Goal: Navigation & Orientation: Find specific page/section

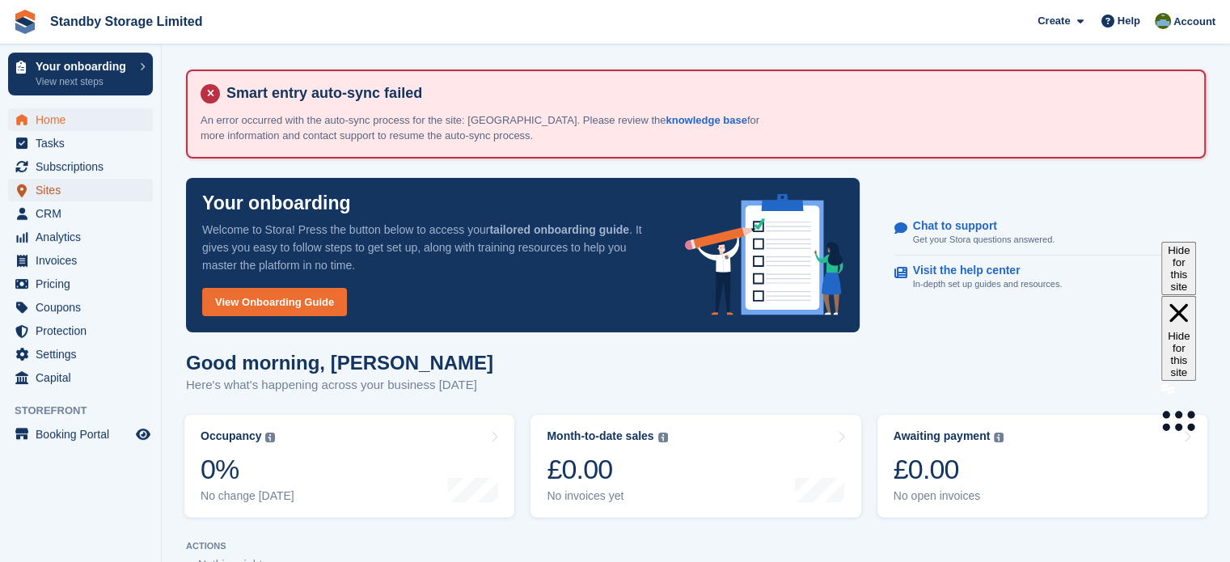
click at [76, 187] on span "Sites" at bounding box center [84, 190] width 97 height 23
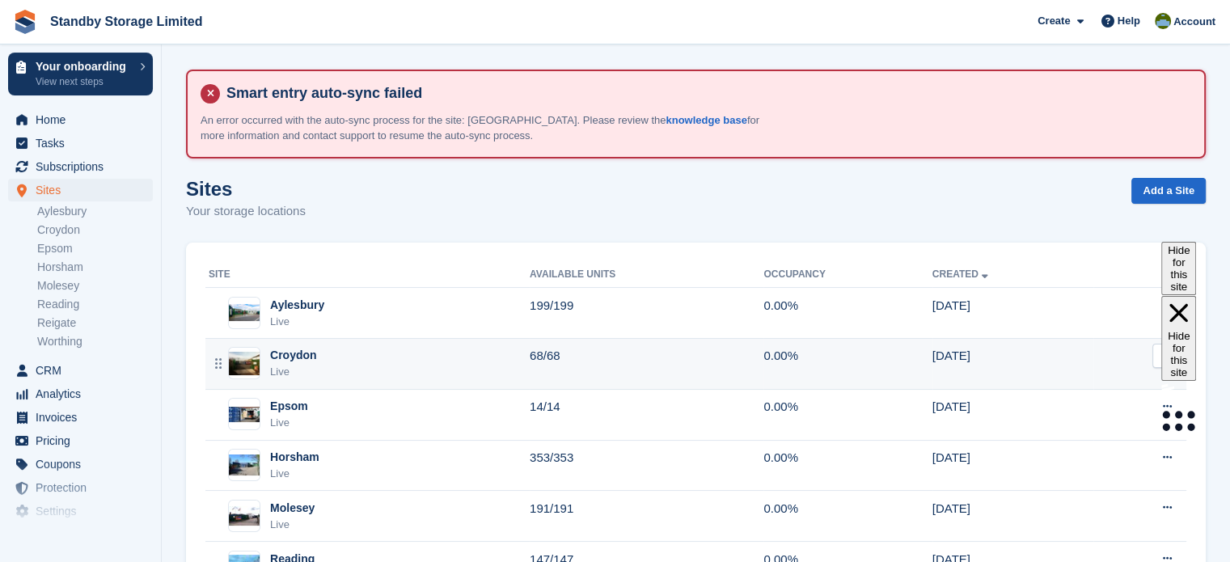
click at [365, 365] on div "Croydon Live" at bounding box center [369, 363] width 321 height 33
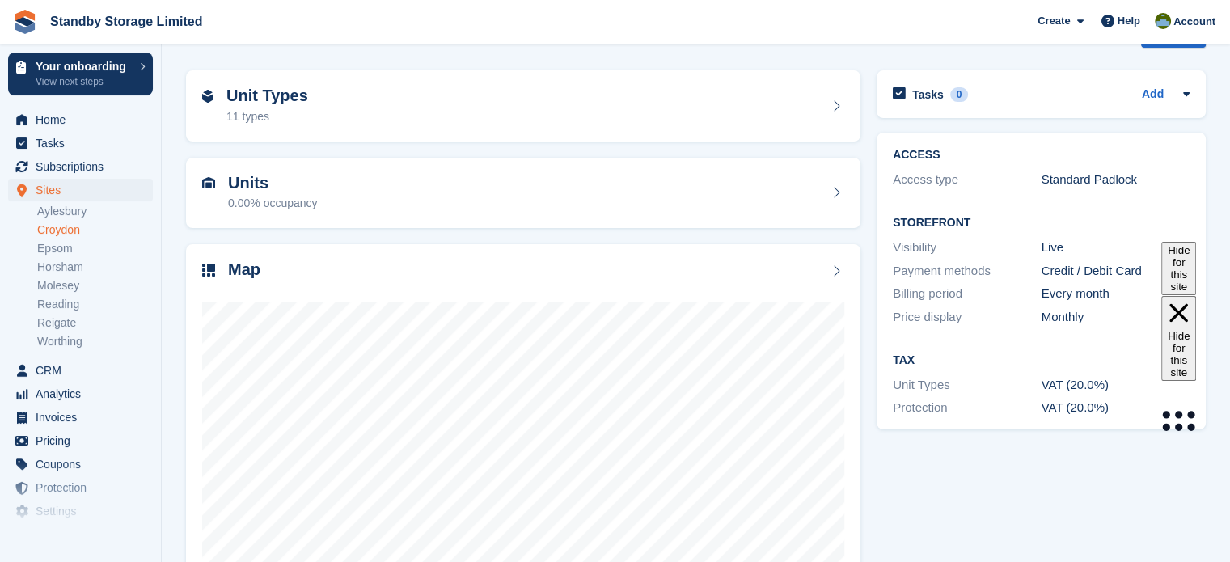
scroll to position [194, 0]
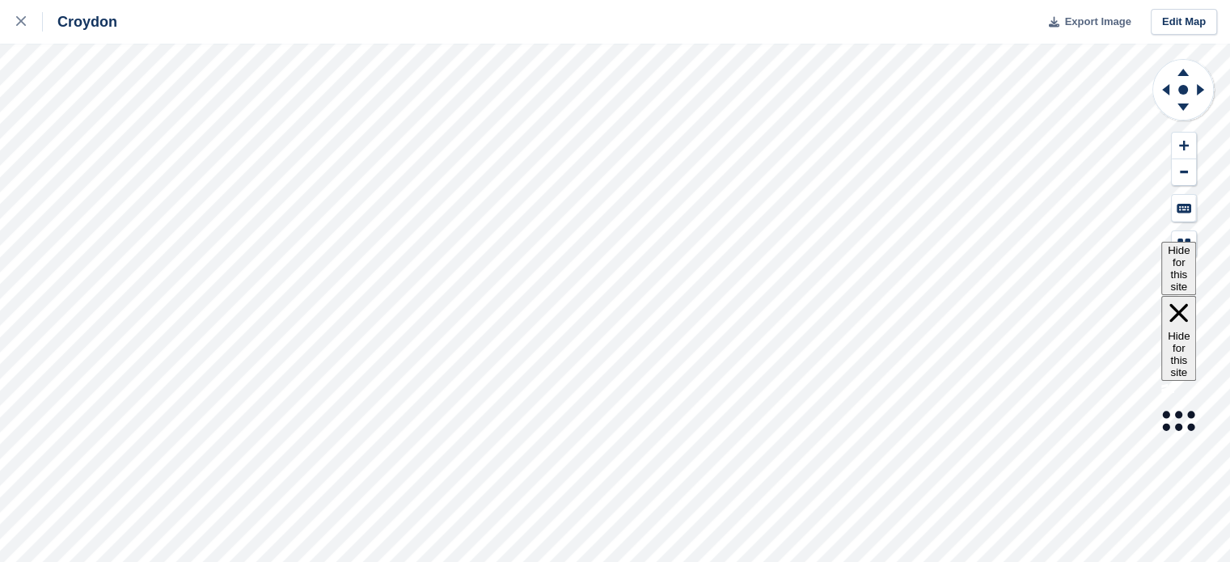
click at [1089, 23] on span "Export Image" at bounding box center [1098, 22] width 66 height 16
click at [26, 26] on div at bounding box center [29, 21] width 27 height 19
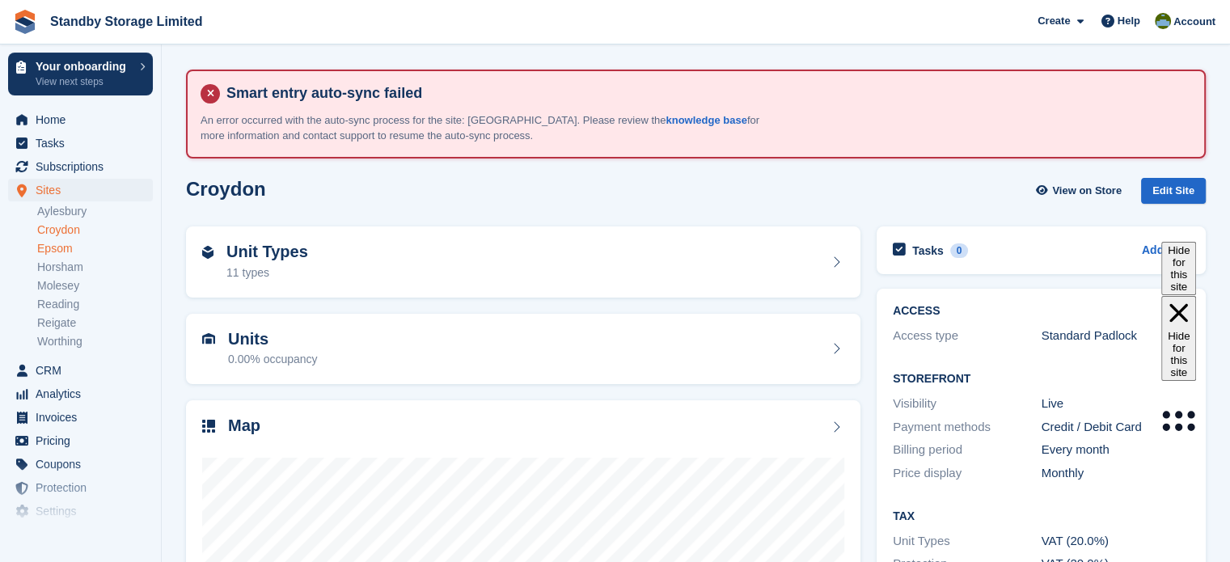
click at [81, 252] on link "Epsom" at bounding box center [95, 248] width 116 height 15
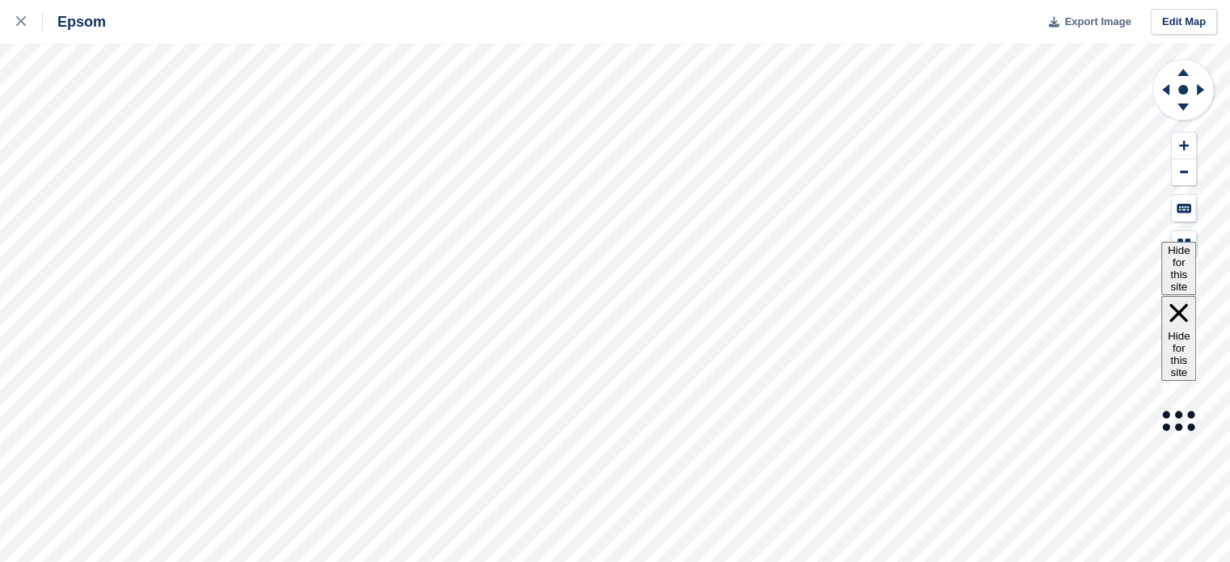
click at [1090, 23] on span "Export Image" at bounding box center [1098, 22] width 66 height 16
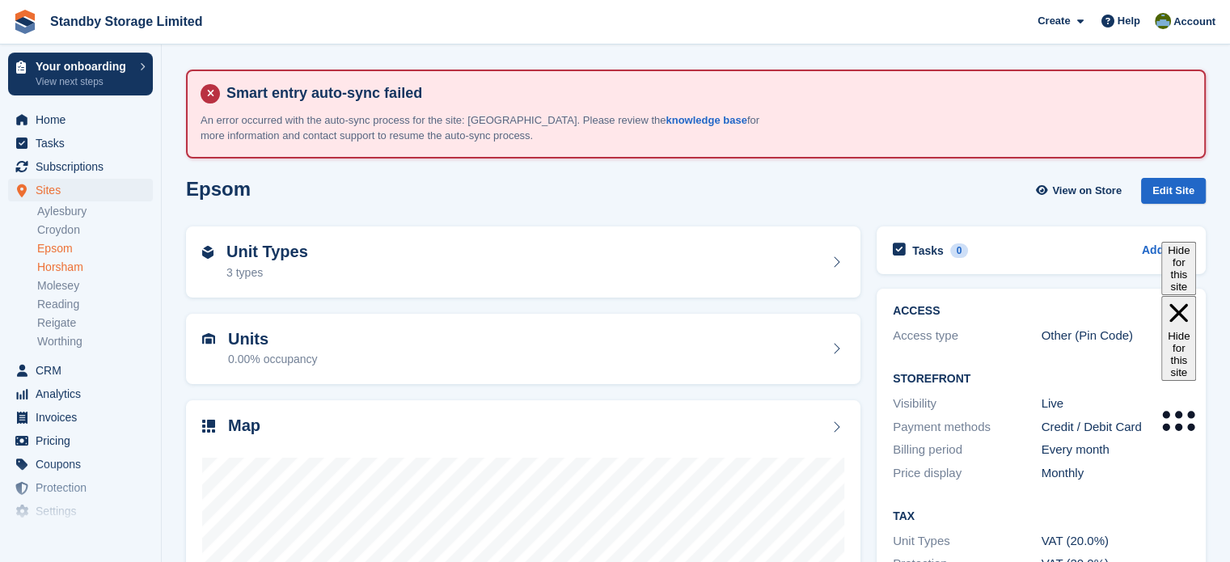
click at [83, 270] on link "Horsham" at bounding box center [95, 267] width 116 height 15
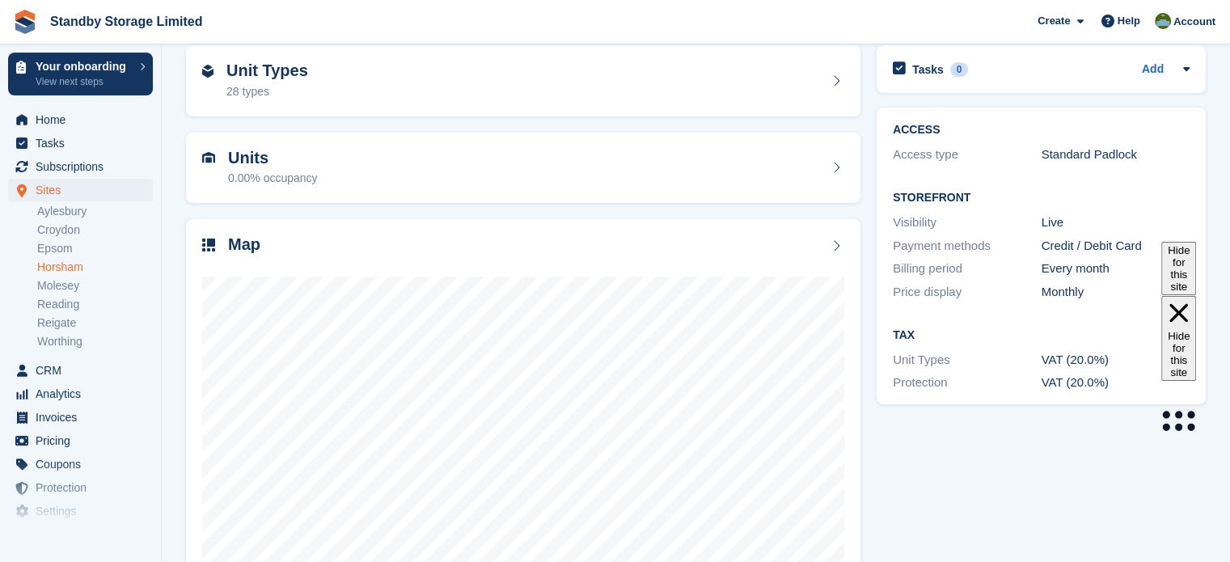
scroll to position [230, 0]
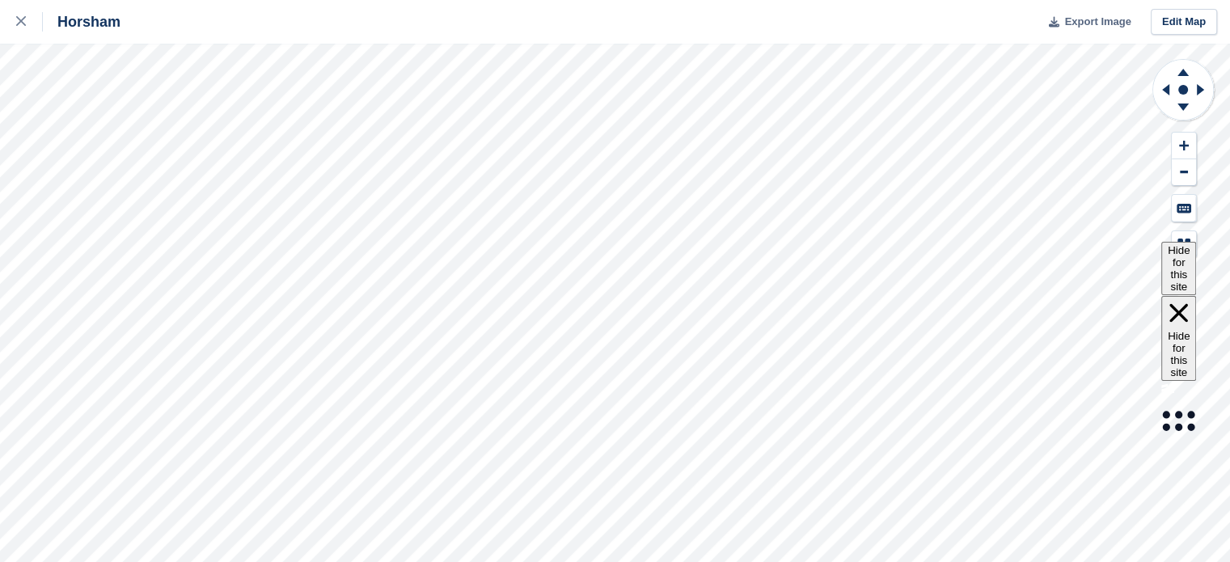
click at [1095, 21] on span "Export Image" at bounding box center [1098, 22] width 66 height 16
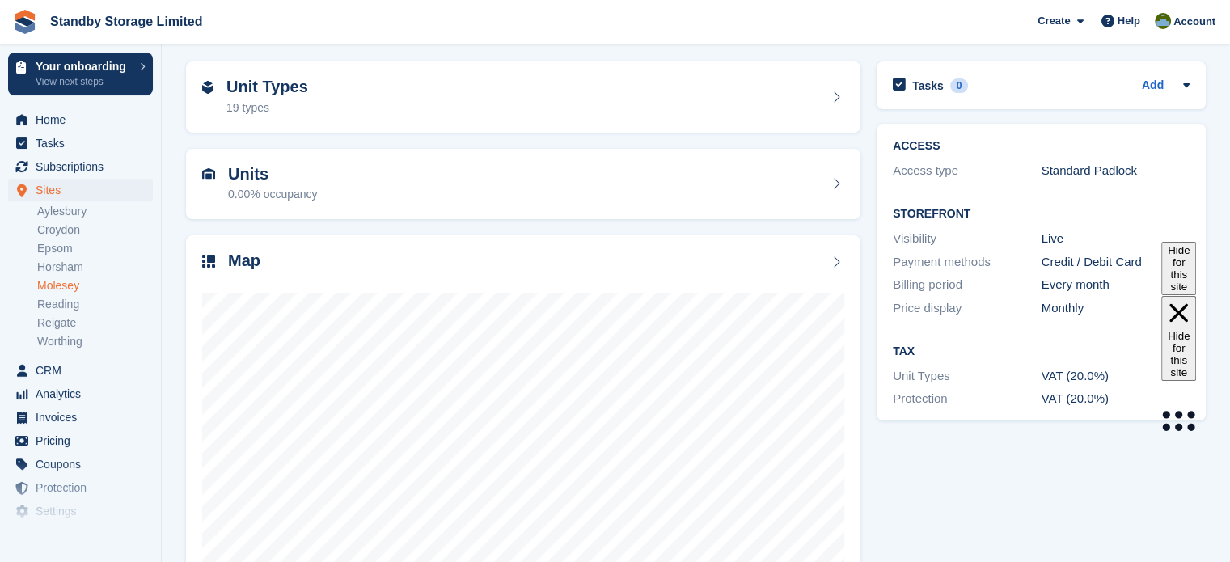
scroll to position [184, 0]
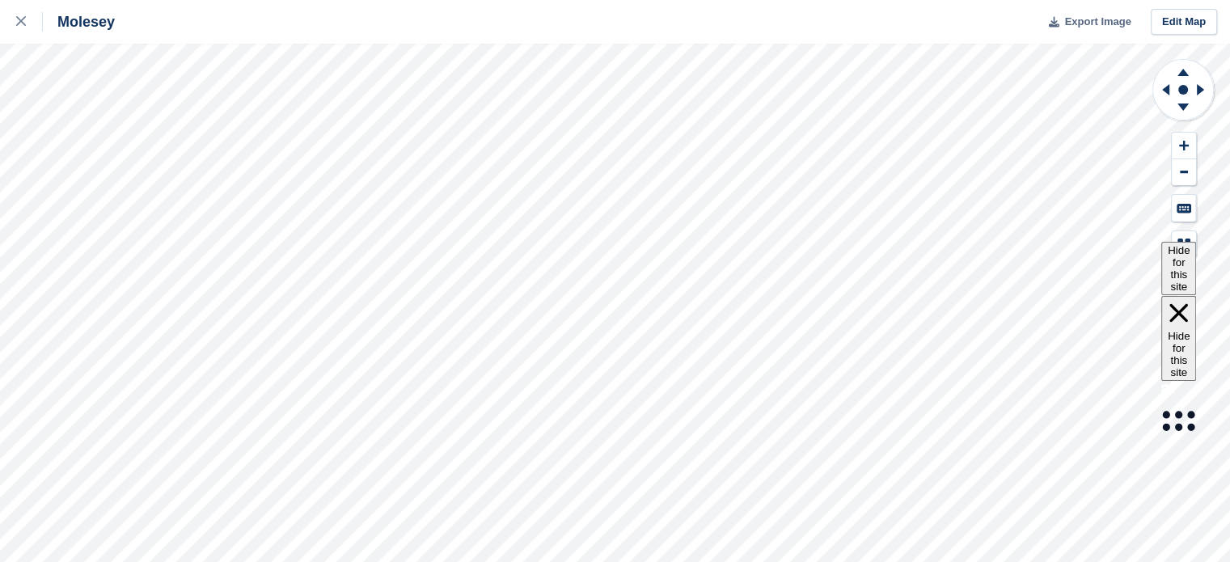
click at [1096, 20] on span "Export Image" at bounding box center [1098, 22] width 66 height 16
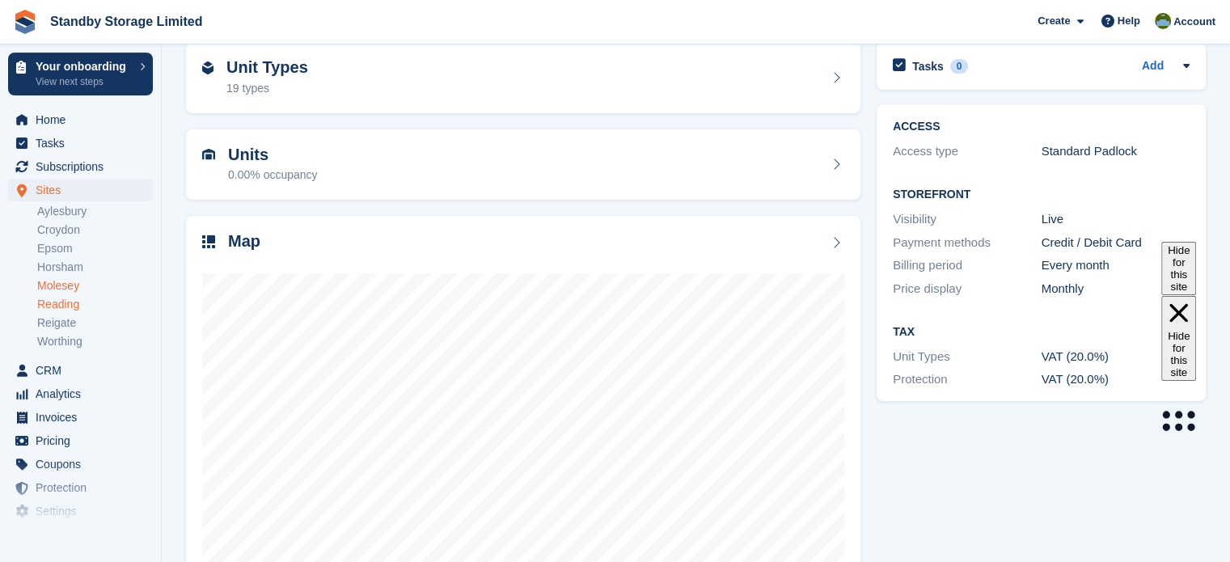
scroll to position [184, 0]
click at [69, 307] on link "Reading" at bounding box center [95, 304] width 116 height 15
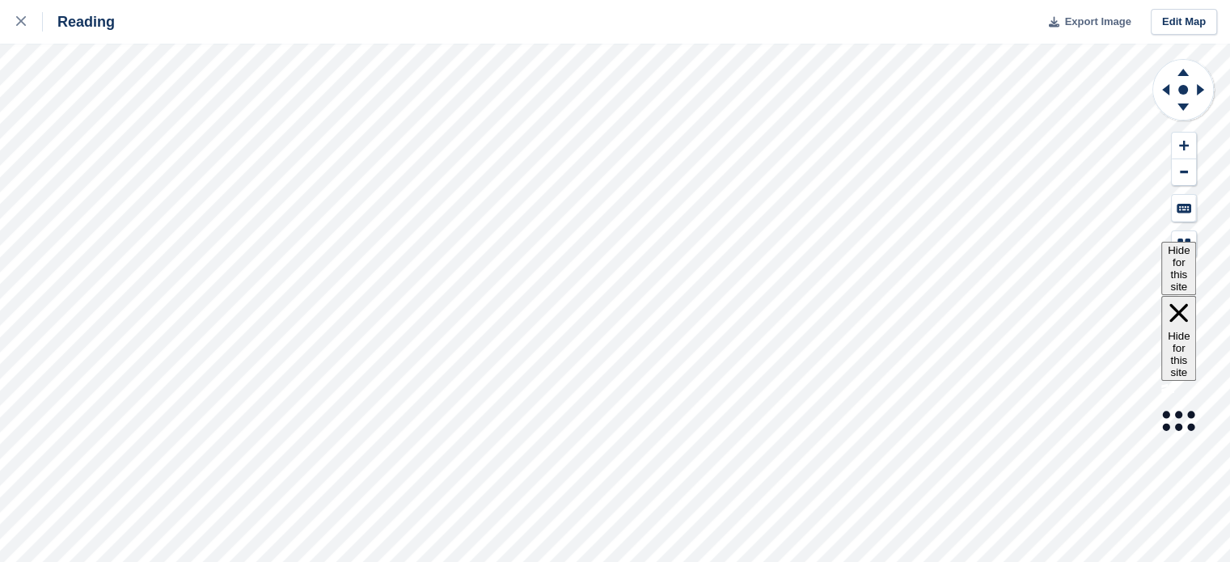
click at [1082, 23] on span "Export Image" at bounding box center [1098, 22] width 66 height 16
click at [17, 19] on icon at bounding box center [21, 21] width 10 height 10
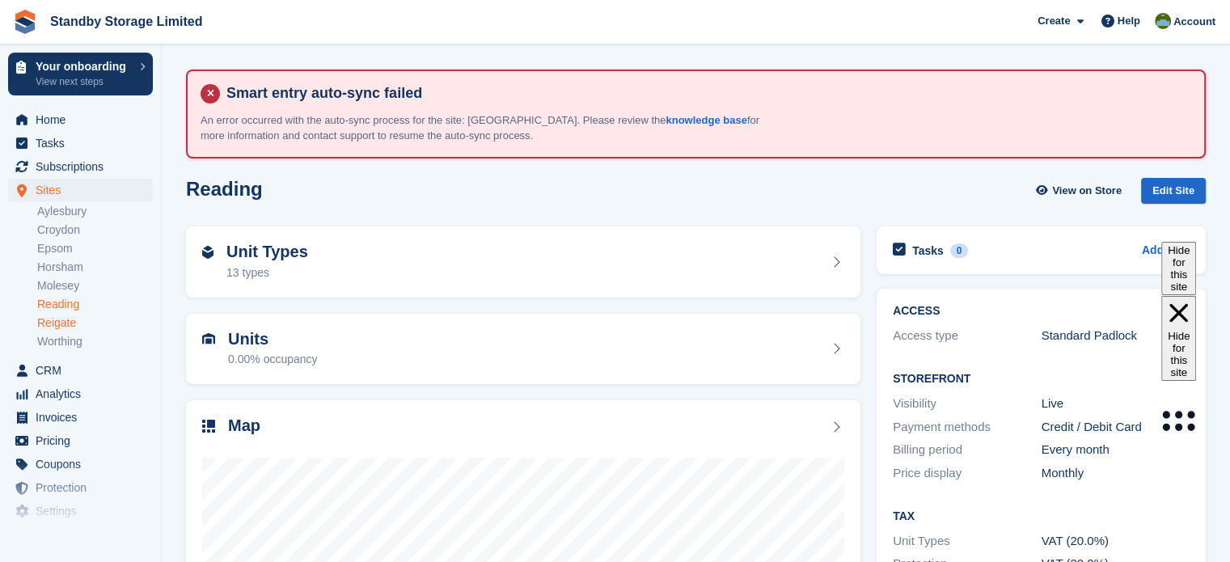
click at [53, 326] on link "Reigate" at bounding box center [95, 322] width 116 height 15
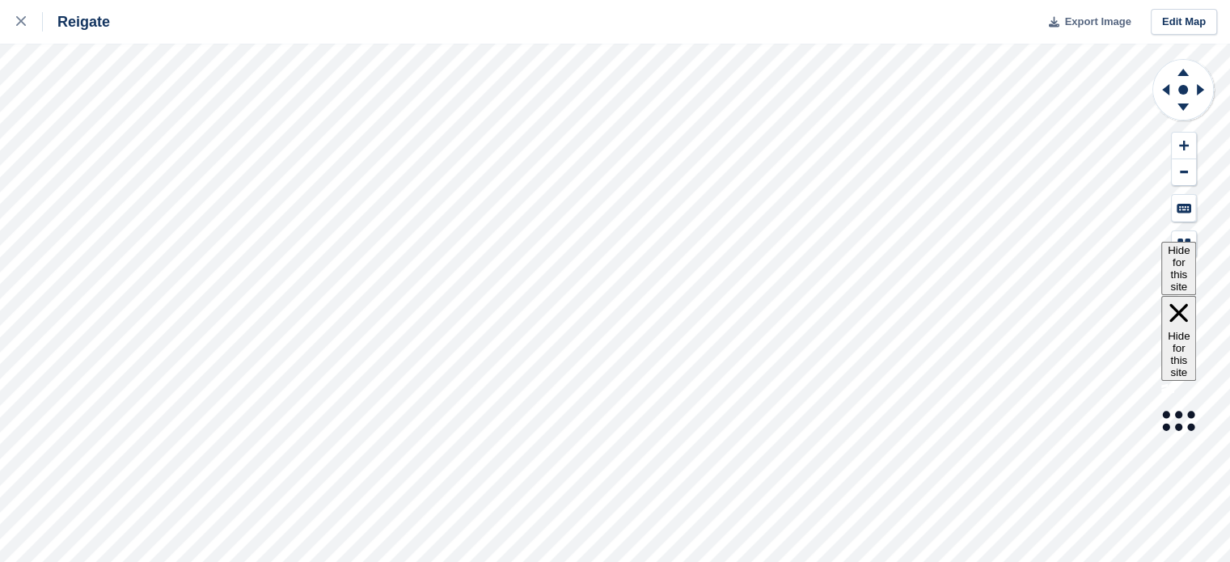
click at [1085, 21] on span "Export Image" at bounding box center [1098, 22] width 66 height 16
click at [24, 17] on icon at bounding box center [21, 21] width 10 height 10
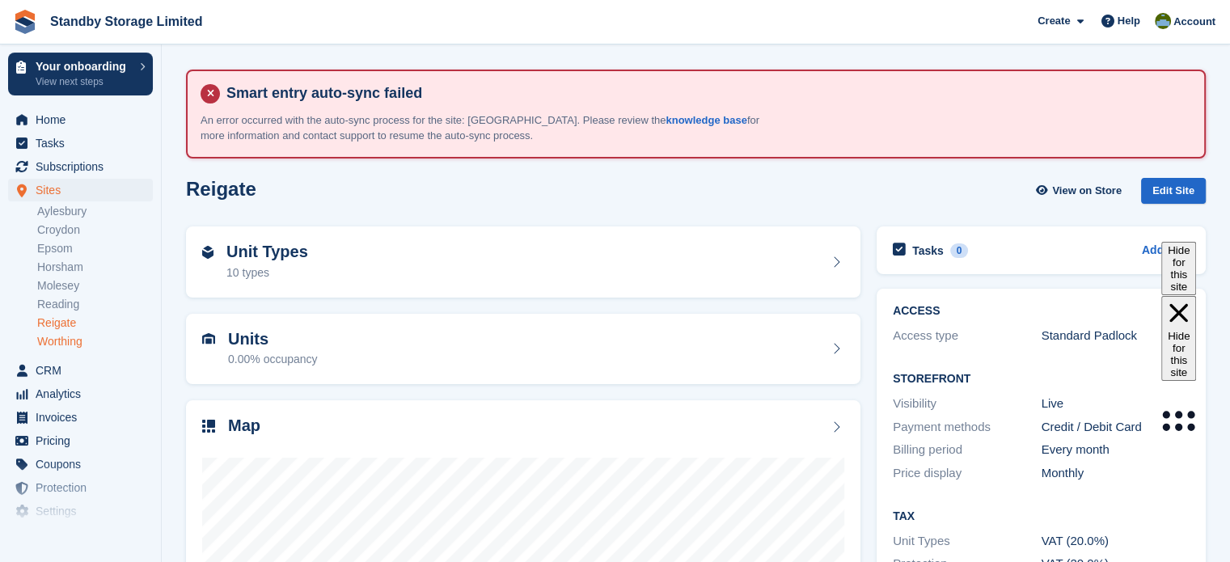
click at [57, 339] on link "Worthing" at bounding box center [95, 341] width 116 height 15
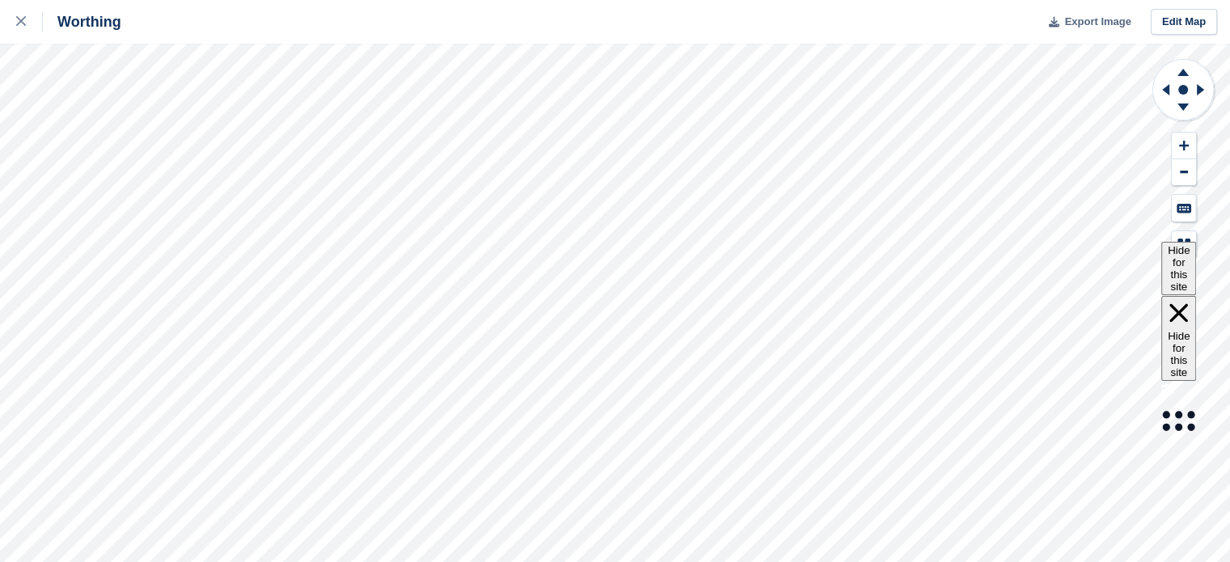
click at [1090, 24] on span "Export Image" at bounding box center [1098, 22] width 66 height 16
